Goal: Register for event/course

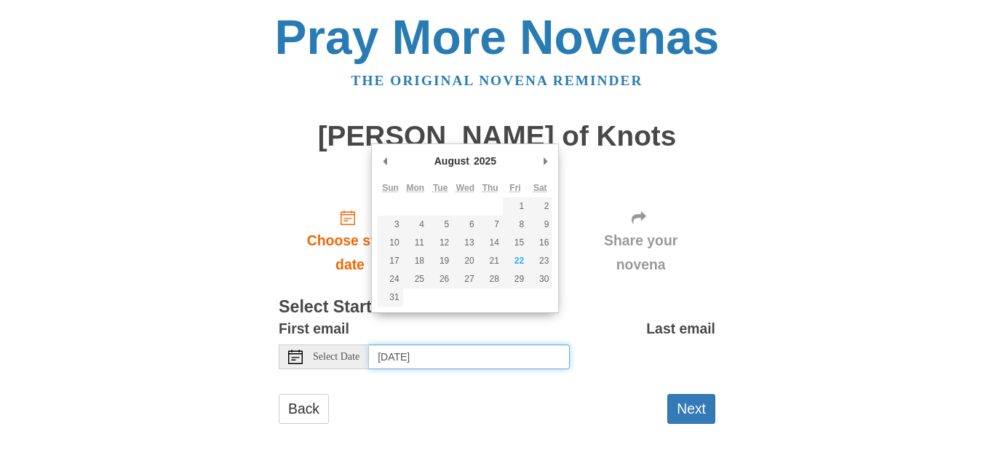
click at [477, 344] on input "Saturday, August 23rd, 2025" at bounding box center [469, 356] width 201 height 25
type input "Friday, August 22nd"
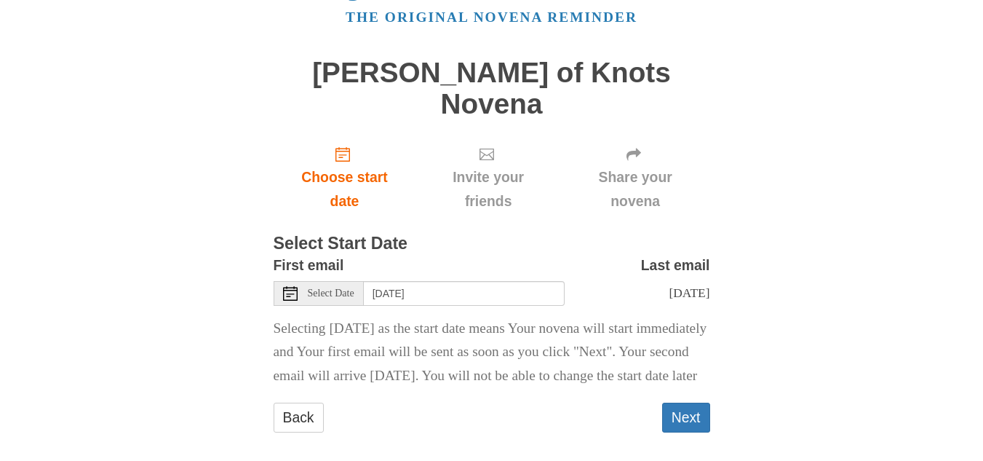
scroll to position [70, 0]
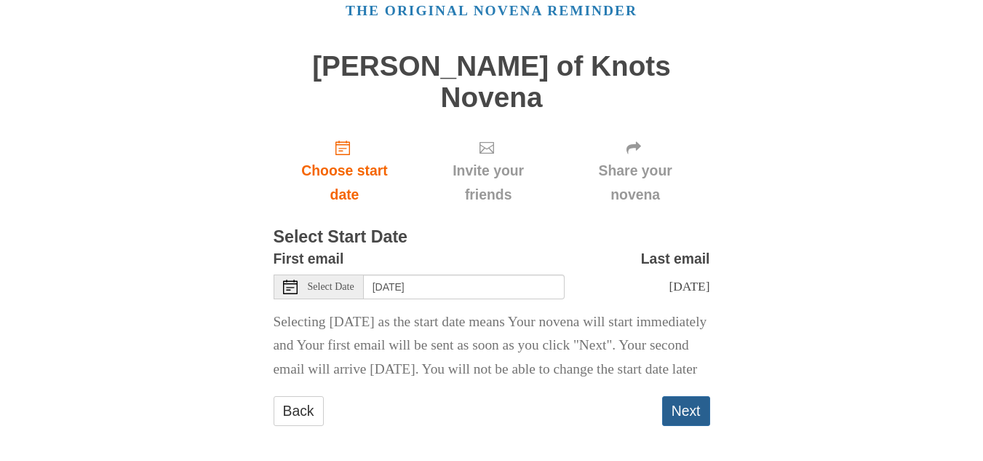
click at [689, 408] on button "Next" at bounding box center [686, 411] width 48 height 30
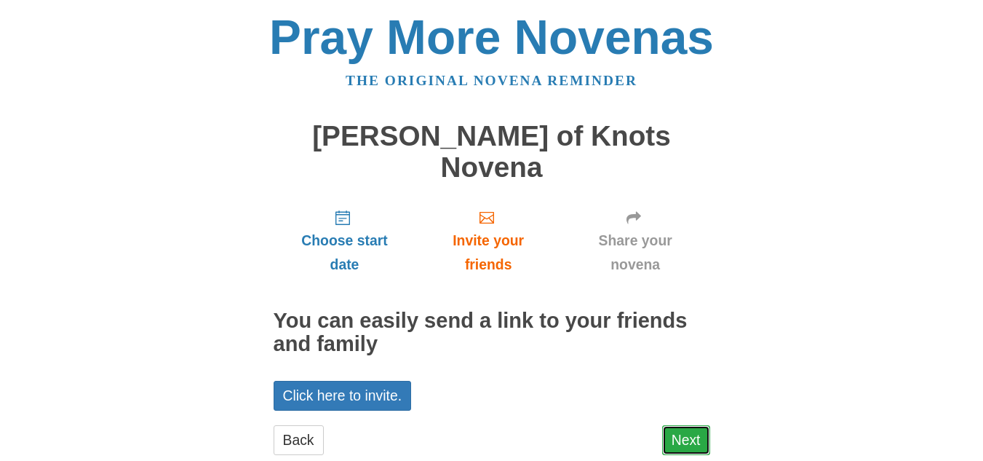
click at [694, 425] on link "Next" at bounding box center [686, 440] width 48 height 30
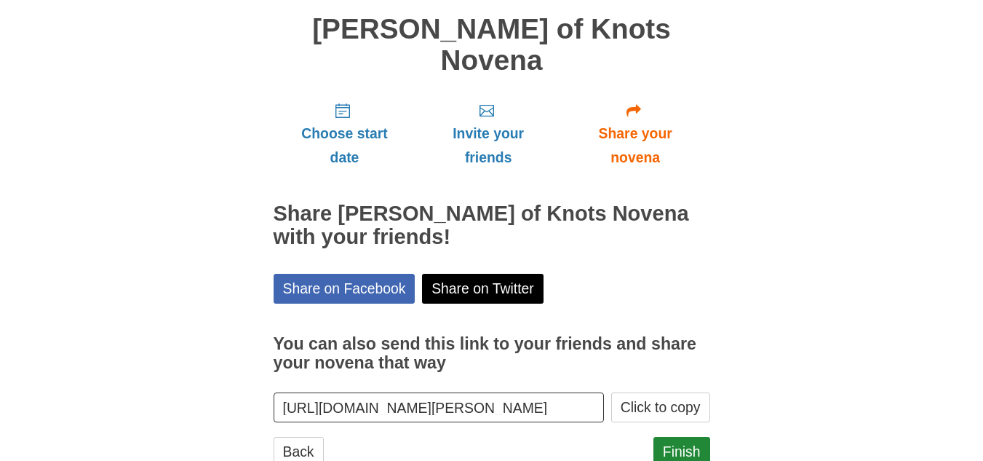
scroll to position [108, 0]
click at [694, 436] on link "Finish" at bounding box center [682, 451] width 57 height 30
